Goal: Navigation & Orientation: Find specific page/section

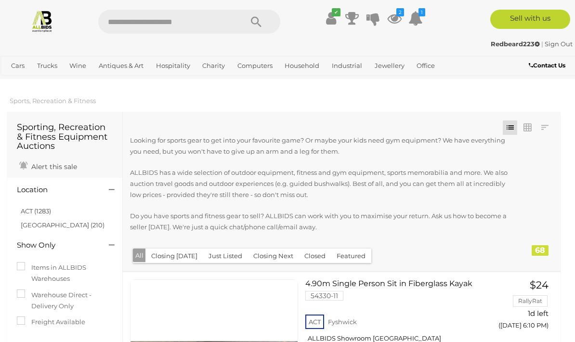
click at [396, 22] on icon at bounding box center [394, 18] width 14 height 17
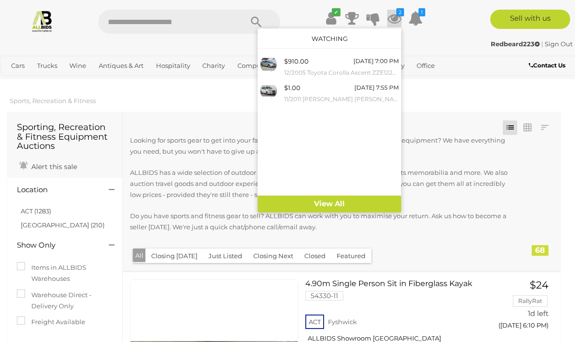
click at [454, 24] on div "Sell with us" at bounding box center [508, 19] width 147 height 19
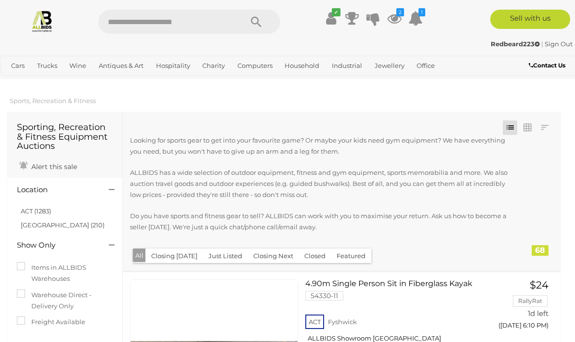
click at [423, 15] on icon "1" at bounding box center [421, 12] width 7 height 8
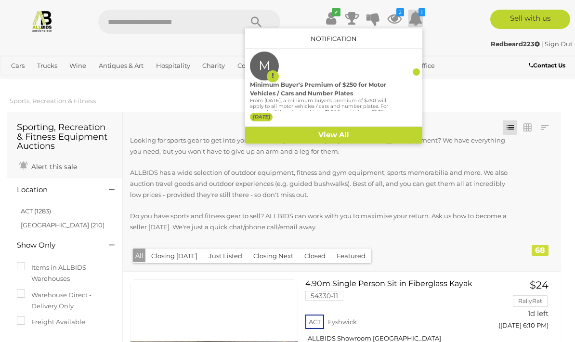
click at [446, 24] on div "Sell with us" at bounding box center [508, 19] width 147 height 19
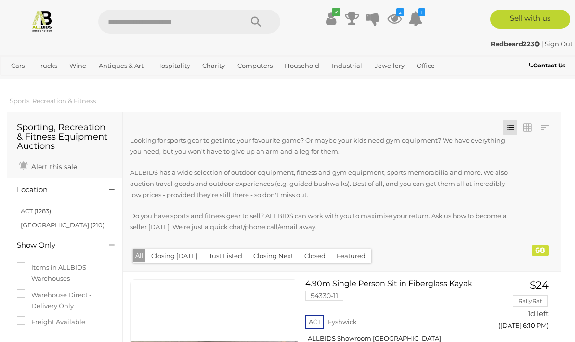
click at [454, 44] on div "Redbeard223 | Sign Out" at bounding box center [287, 44] width 570 height 11
click at [45, 209] on link "ACT (1283)" at bounding box center [36, 211] width 30 height 8
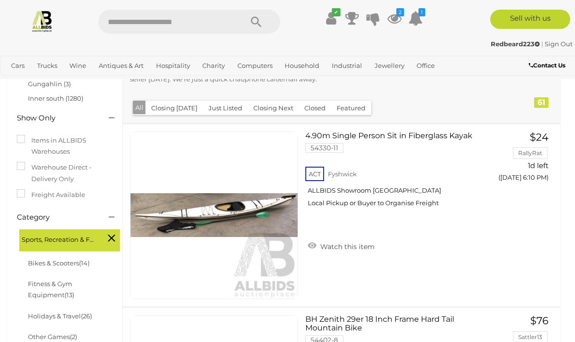
scroll to position [152, 0]
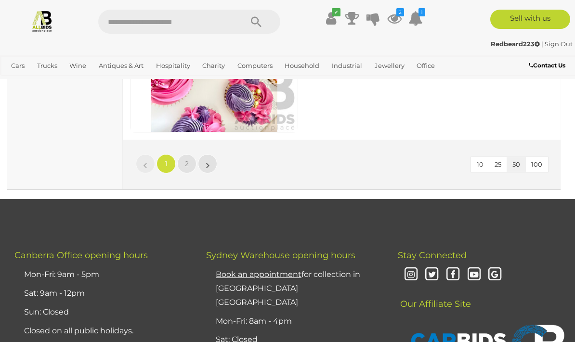
click at [184, 160] on link "2" at bounding box center [186, 163] width 19 height 19
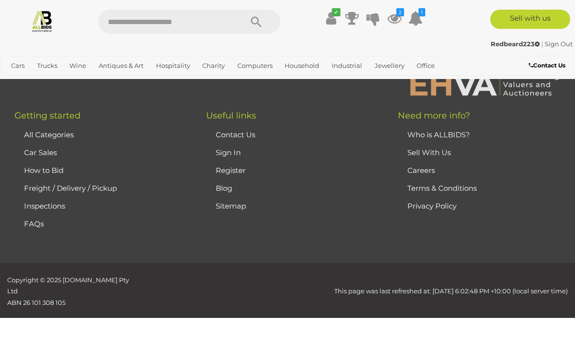
scroll to position [172, 0]
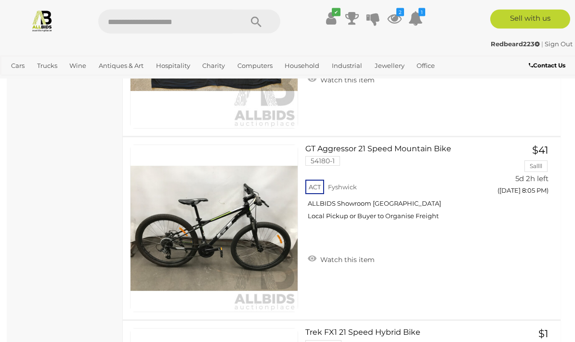
scroll to position [1605, 0]
click at [0, 0] on link "View All Office Auctions" at bounding box center [0, 0] width 0 height 0
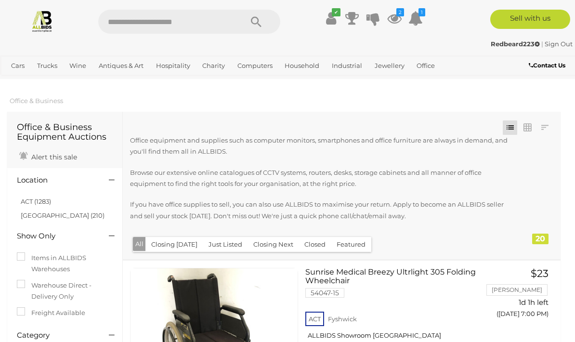
click at [43, 197] on link "ACT (1283)" at bounding box center [36, 201] width 30 height 8
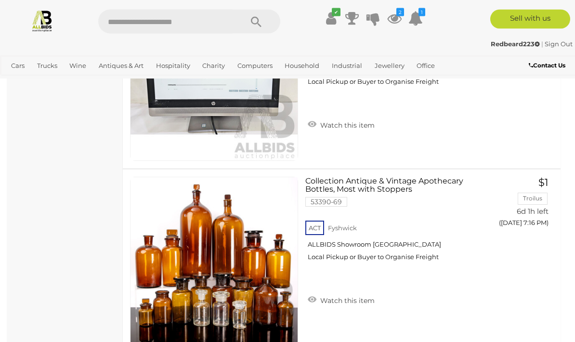
scroll to position [3215, 0]
click at [0, 0] on link "View All Industrial Auctions" at bounding box center [0, 0] width 0 height 0
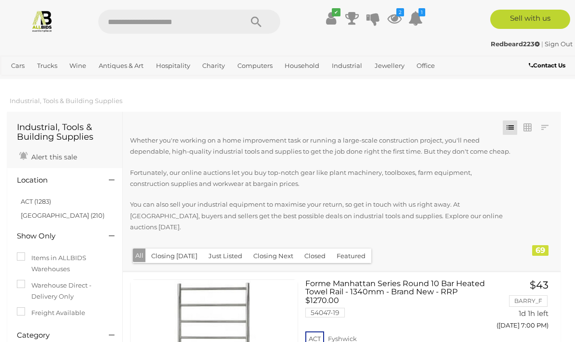
click at [47, 202] on link "ACT (1283)" at bounding box center [36, 201] width 30 height 8
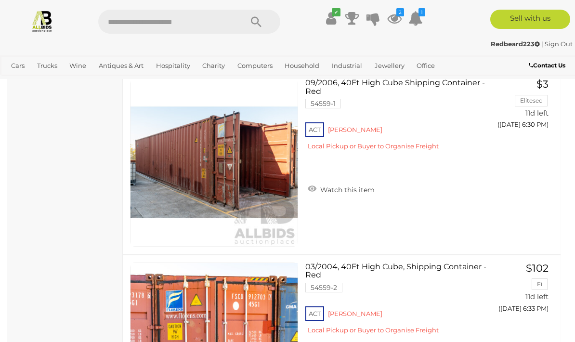
scroll to position [4238, 0]
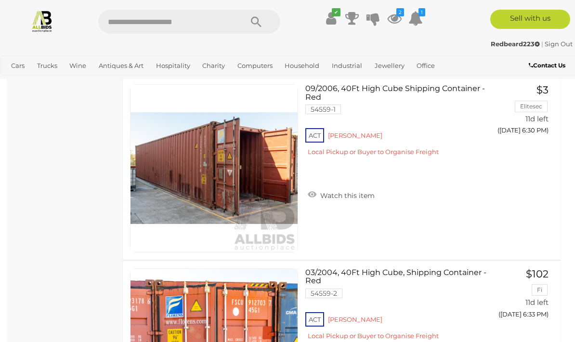
click at [234, 52] on div "Redbeard223 | Sign Out Redbeard223 | Sign Out" at bounding box center [287, 45] width 575 height 19
click at [0, 0] on link "View All Cars Auctions" at bounding box center [0, 0] width 0 height 0
